Goal: Information Seeking & Learning: Learn about a topic

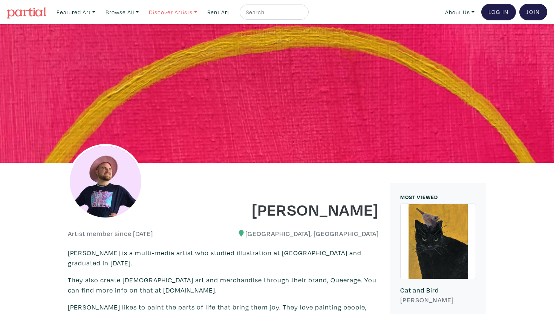
click at [178, 13] on link "Discover Artists" at bounding box center [172, 12] width 55 height 15
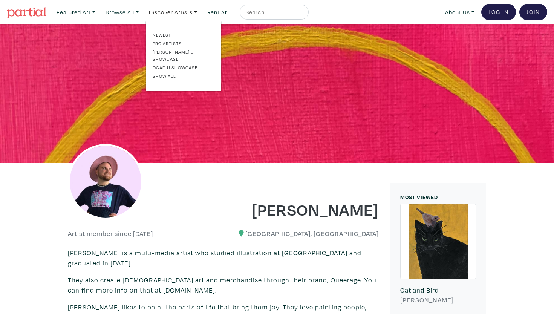
click at [236, 177] on div "Michael Thompson" at bounding box center [223, 191] width 322 height 56
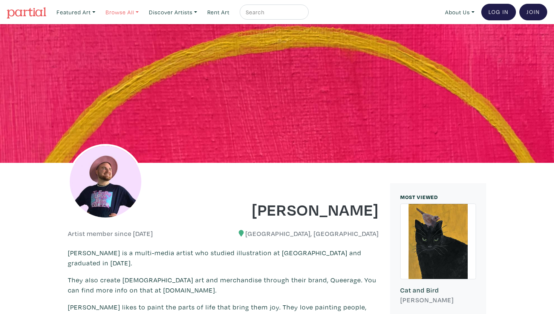
click at [132, 11] on link "Browse All" at bounding box center [122, 12] width 40 height 15
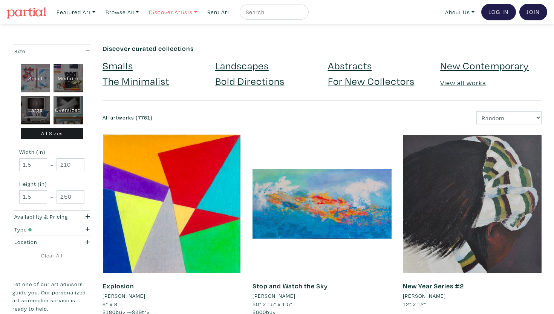
click at [173, 11] on link "Discover Artists" at bounding box center [172, 12] width 55 height 15
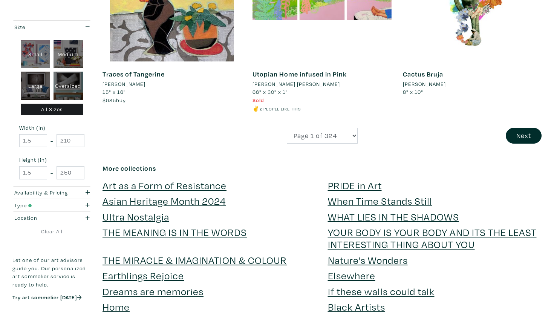
scroll to position [1537, 0]
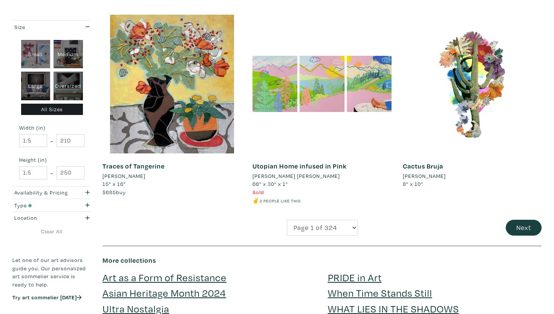
click at [527, 220] on button "Next" at bounding box center [523, 228] width 36 height 16
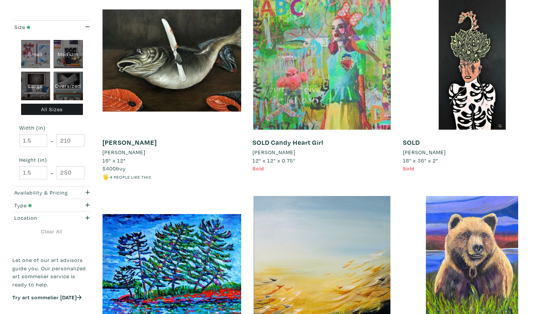
scroll to position [148, 0]
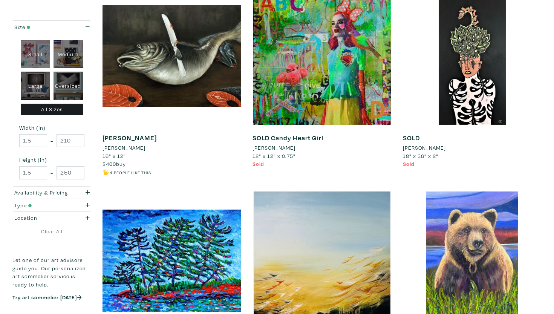
click at [270, 147] on li "[PERSON_NAME]" at bounding box center [273, 147] width 43 height 8
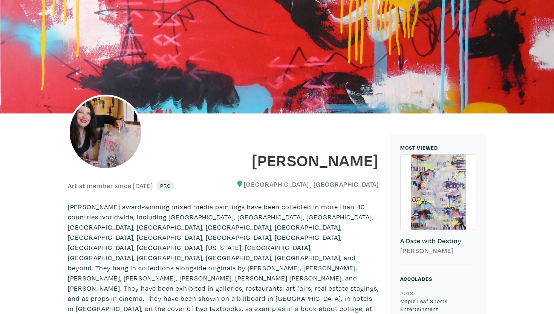
scroll to position [67, 0]
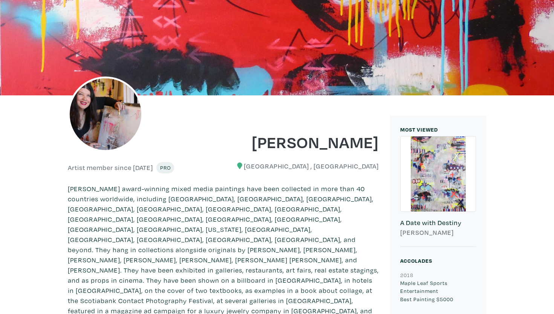
drag, startPoint x: 378, startPoint y: 144, endPoint x: 247, endPoint y: 143, distance: 131.1
click at [247, 143] on h1 "Lorette C Luzajic" at bounding box center [304, 141] width 150 height 20
copy h1 "Lorette C Luzajic"
click at [293, 184] on p "Lorette's award-winning mixed media paintings have been collected in more than …" at bounding box center [223, 254] width 311 height 142
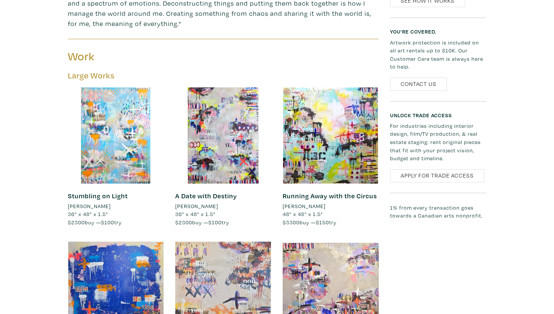
scroll to position [674, 0]
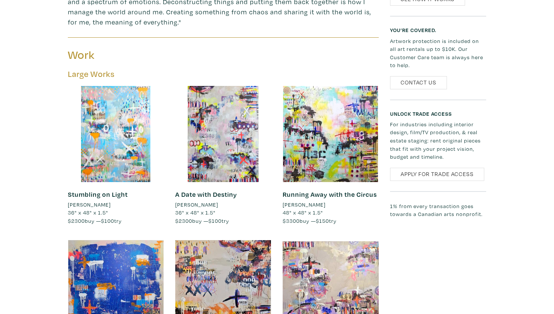
click at [225, 217] on span "$2300 buy — $100 try" at bounding box center [202, 220] width 54 height 7
click at [225, 190] on link "A Date with Destiny" at bounding box center [206, 194] width 62 height 9
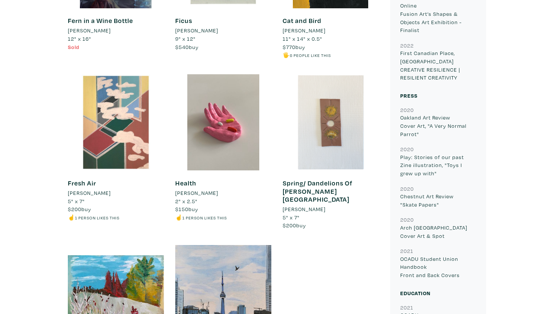
scroll to position [507, 0]
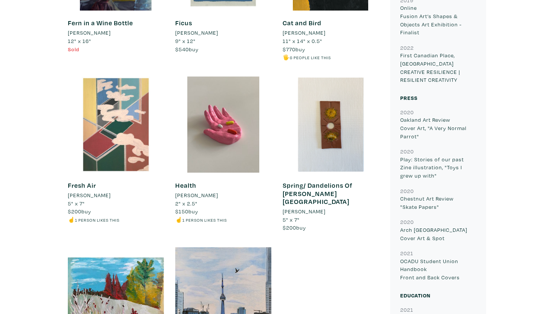
click at [78, 185] on link "Fresh Air" at bounding box center [82, 185] width 28 height 9
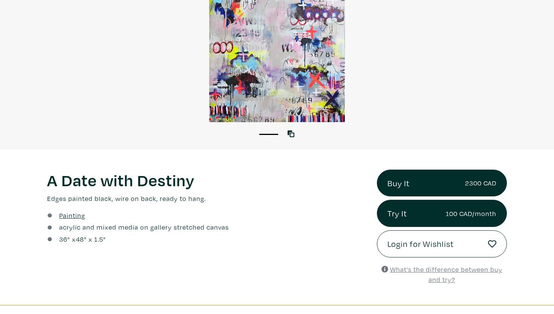
scroll to position [144, 0]
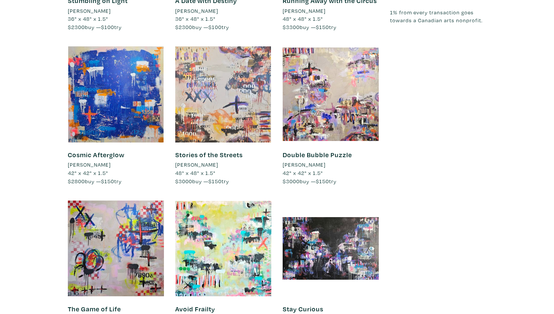
scroll to position [871, 0]
